Goal: Task Accomplishment & Management: Use online tool/utility

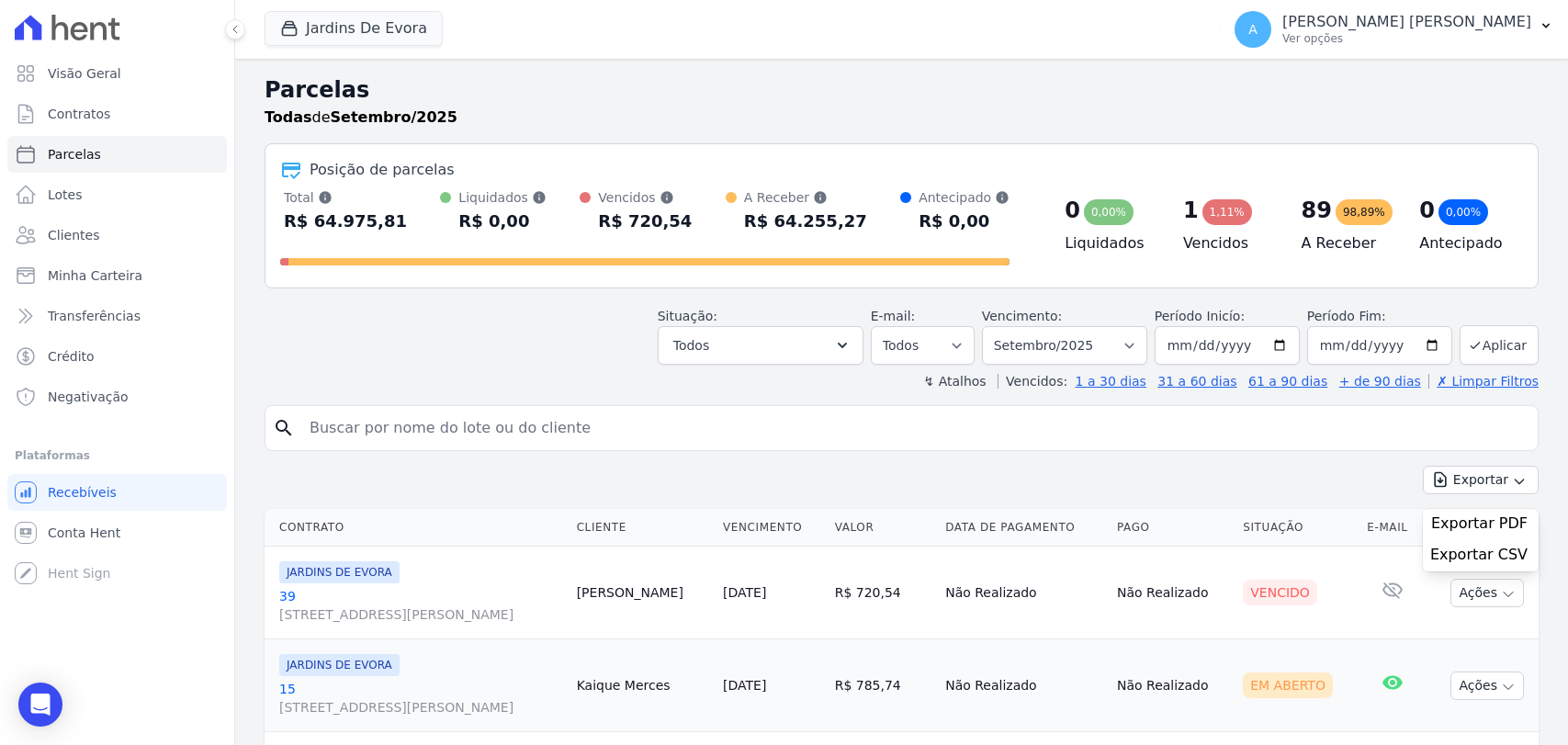
select select
click at [403, 23] on button "Jardins De Evora" at bounding box center [354, 28] width 178 height 35
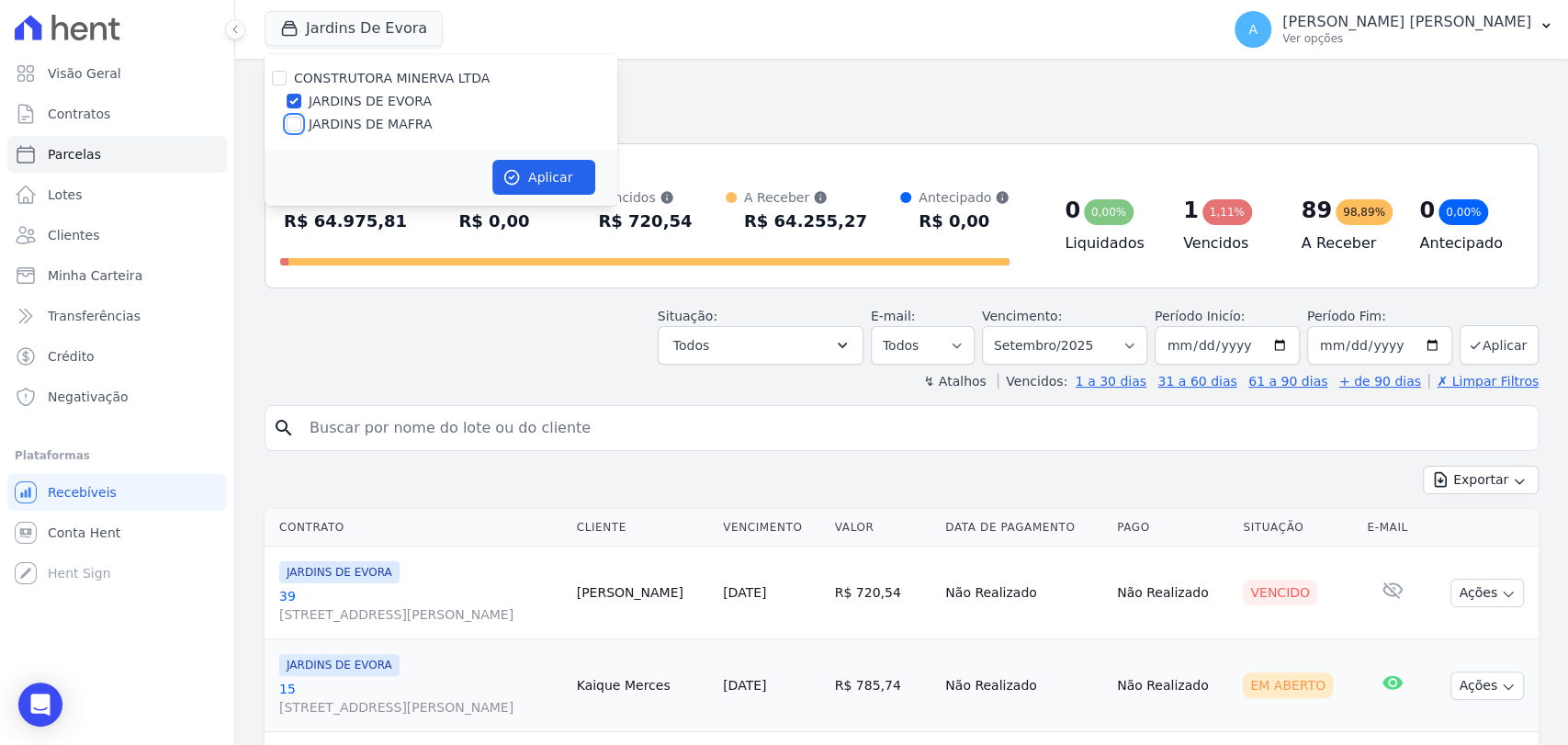
click at [297, 124] on input "JARDINS DE MAFRA" at bounding box center [294, 124] width 15 height 15
checkbox input "true"
click at [300, 96] on input "JARDINS DE EVORA" at bounding box center [294, 101] width 15 height 15
checkbox input "false"
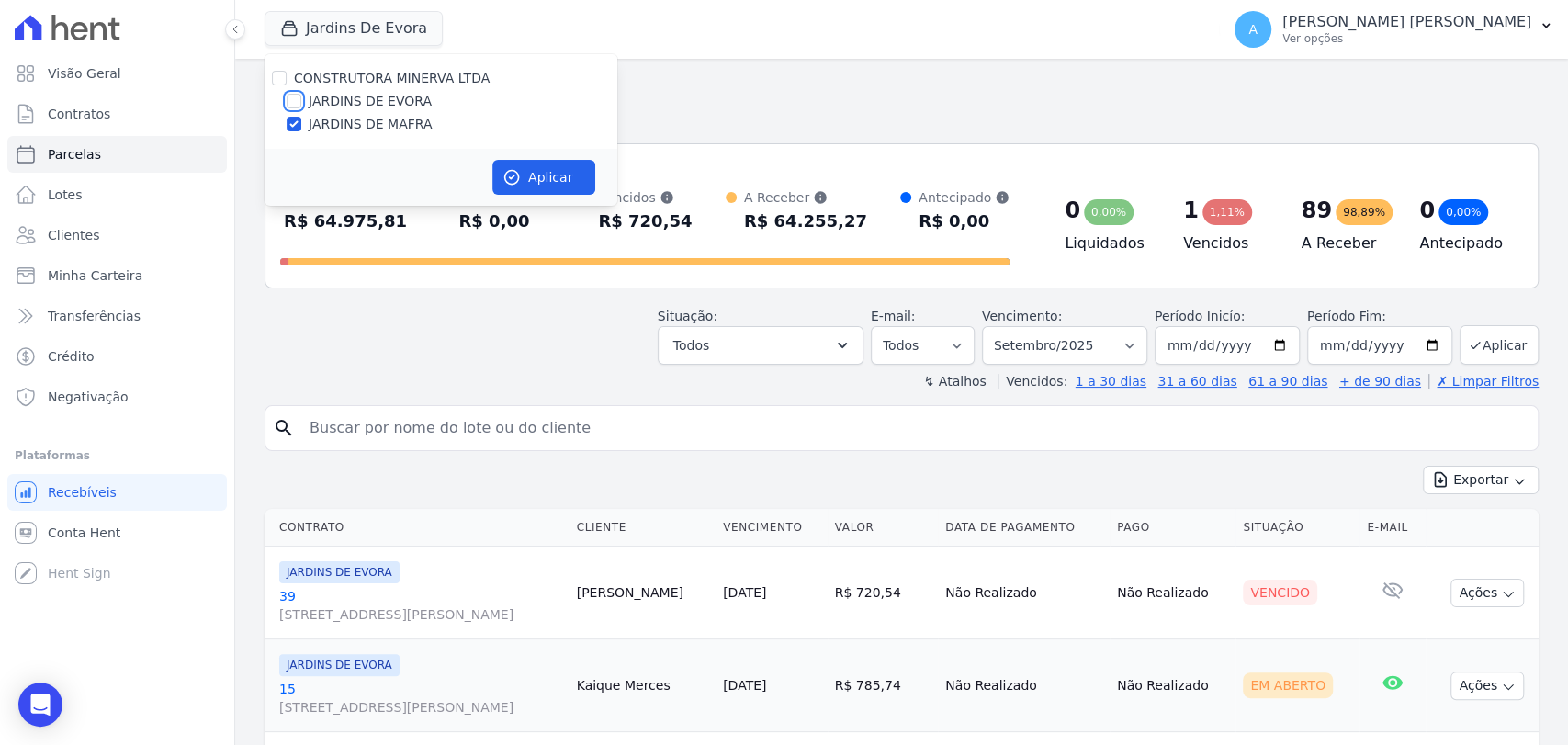
checkbox input "false"
click at [553, 177] on button "Aplicar" at bounding box center [543, 176] width 103 height 35
select select
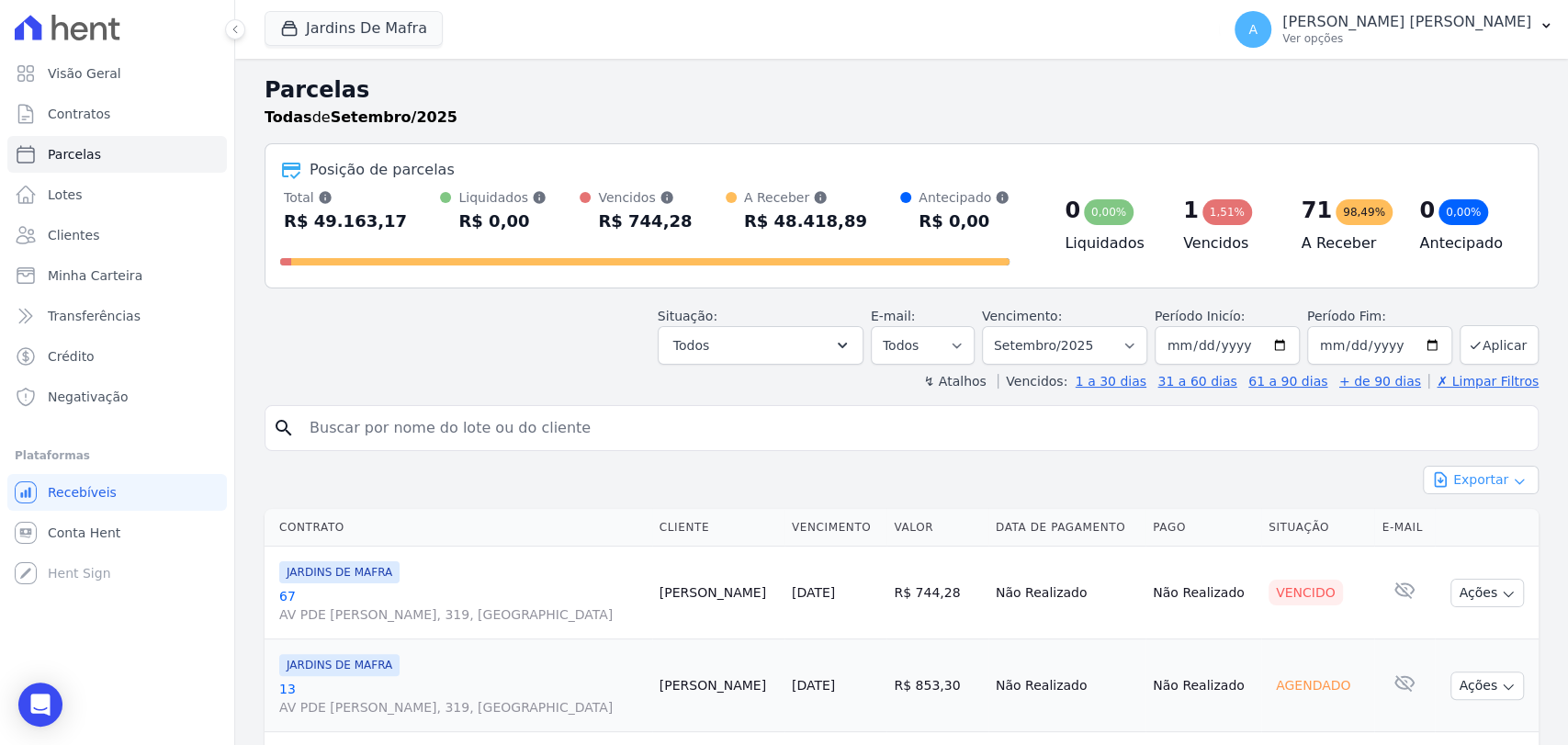
click at [1492, 475] on button "Exportar" at bounding box center [1481, 480] width 116 height 29
click at [1459, 555] on span "Exportar CSV" at bounding box center [1479, 555] width 98 height 18
